Goal: Find contact information: Find contact information

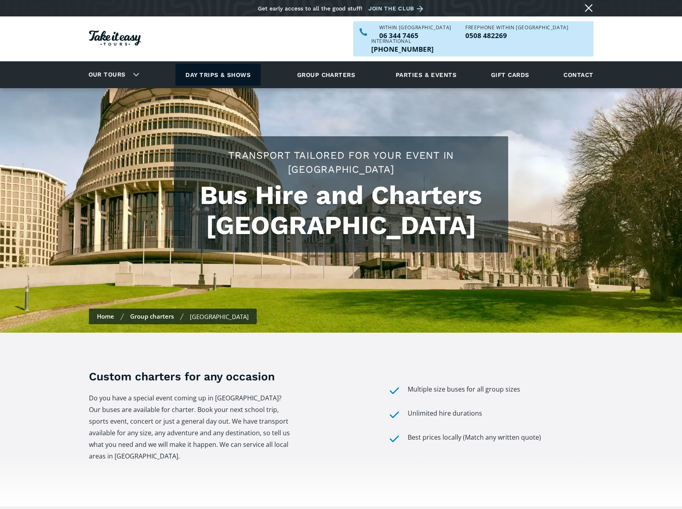
click at [232, 64] on link "Day trips & shows" at bounding box center [217, 75] width 85 height 22
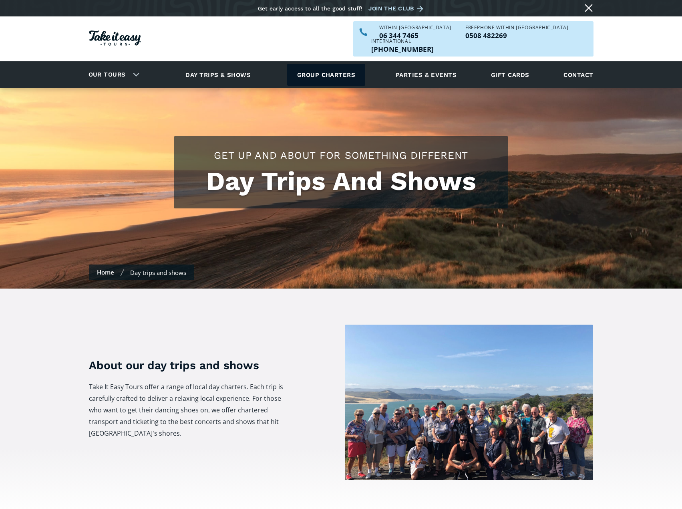
click at [324, 64] on link "Group charters" at bounding box center [326, 75] width 78 height 22
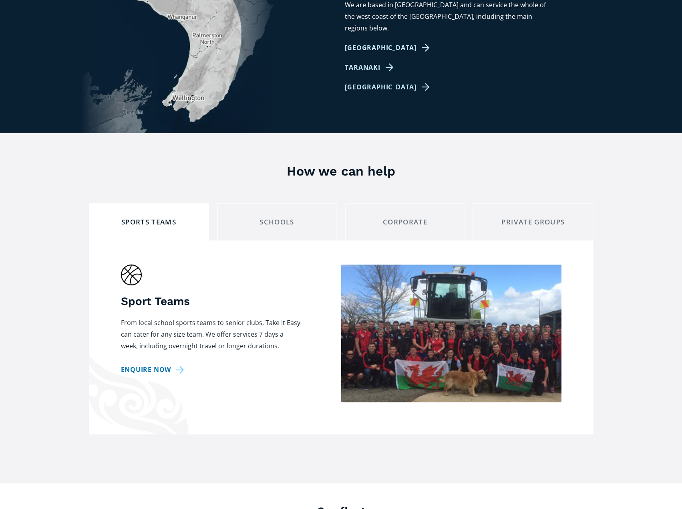
scroll to position [601, 0]
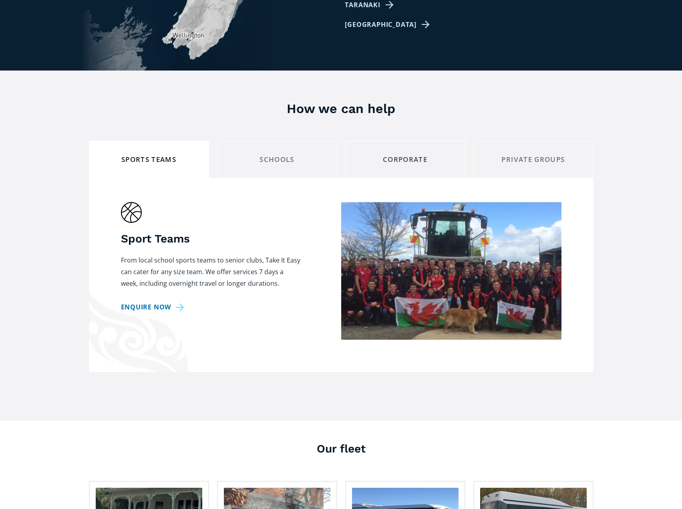
click at [415, 153] on div "corporate" at bounding box center [405, 159] width 107 height 12
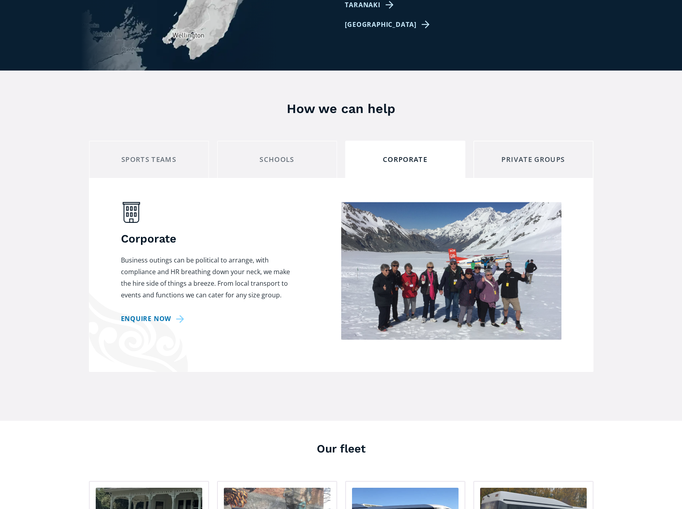
click at [511, 153] on div "private groups" at bounding box center [533, 159] width 107 height 12
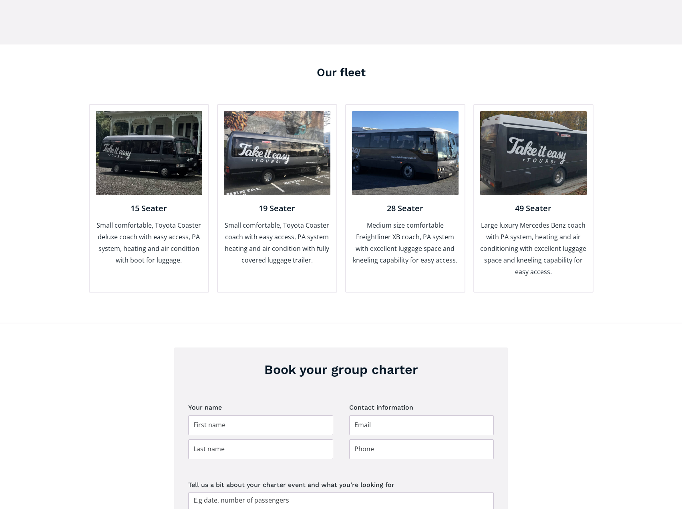
scroll to position [961, 0]
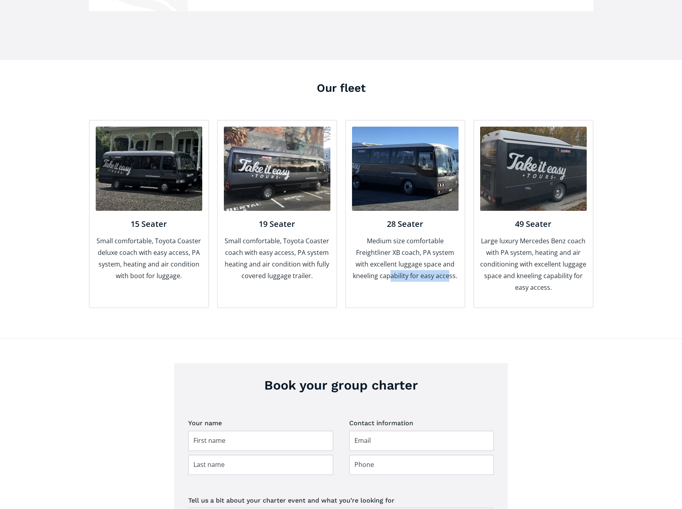
drag, startPoint x: 396, startPoint y: 259, endPoint x: 449, endPoint y: 266, distance: 53.0
click at [449, 266] on p "Medium size comfortable Freightliner XB coach, PA system with excellent luggage…" at bounding box center [405, 258] width 107 height 46
click at [438, 283] on div "28 Seater Medium size comfortable Freightliner XB coach, PA system with excelle…" at bounding box center [405, 256] width 107 height 91
click at [415, 154] on img at bounding box center [405, 169] width 107 height 84
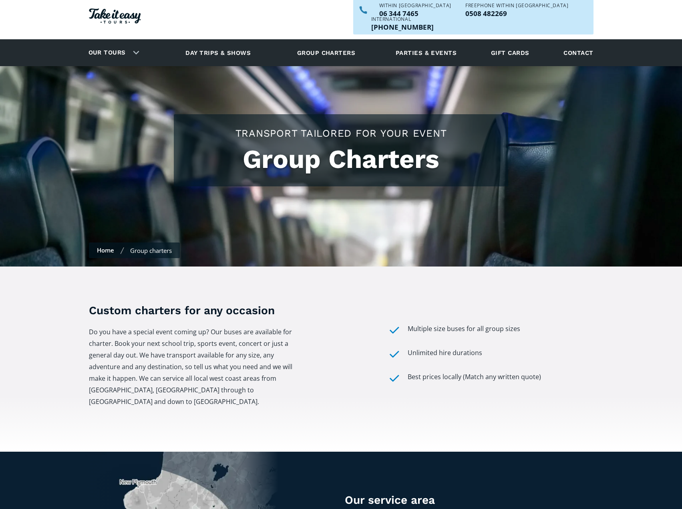
scroll to position [0, 0]
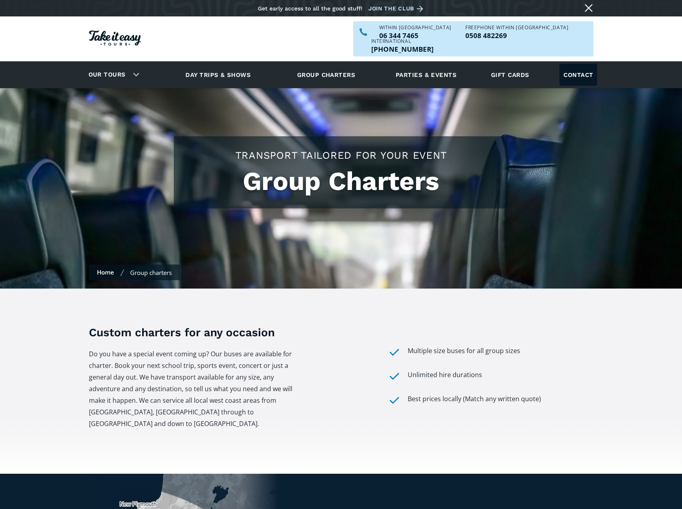
drag, startPoint x: 578, startPoint y: 58, endPoint x: 571, endPoint y: 63, distance: 8.7
click at [578, 64] on link "Contact" at bounding box center [579, 75] width 38 height 22
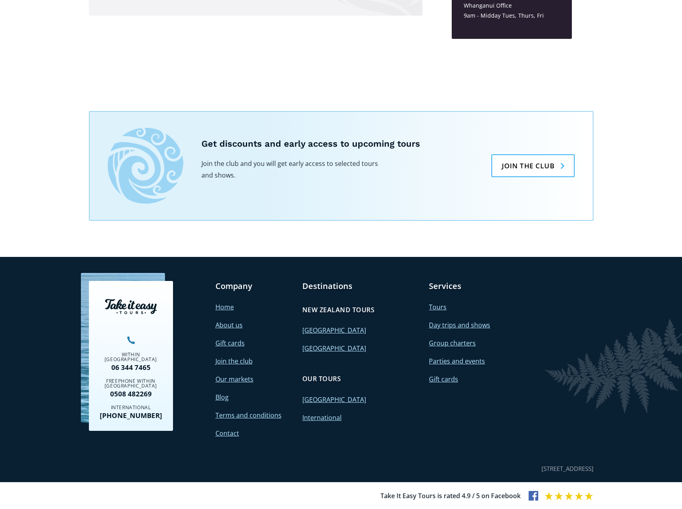
scroll to position [595, 0]
